Goal: Find specific page/section: Find specific page/section

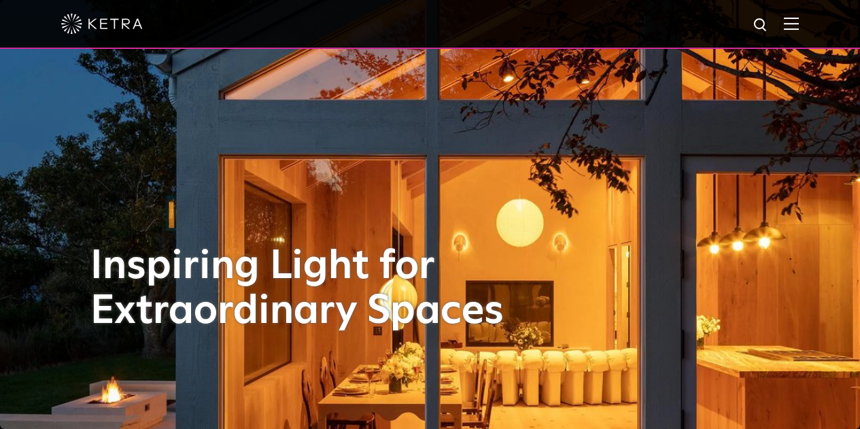
click at [796, 28] on img at bounding box center [791, 23] width 15 height 13
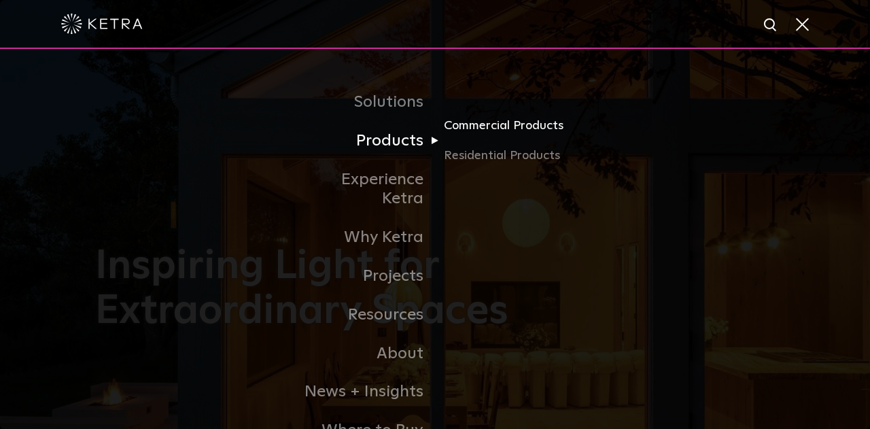
click at [488, 121] on link "Commercial Products" at bounding box center [509, 131] width 131 height 30
